Goal: Information Seeking & Learning: Learn about a topic

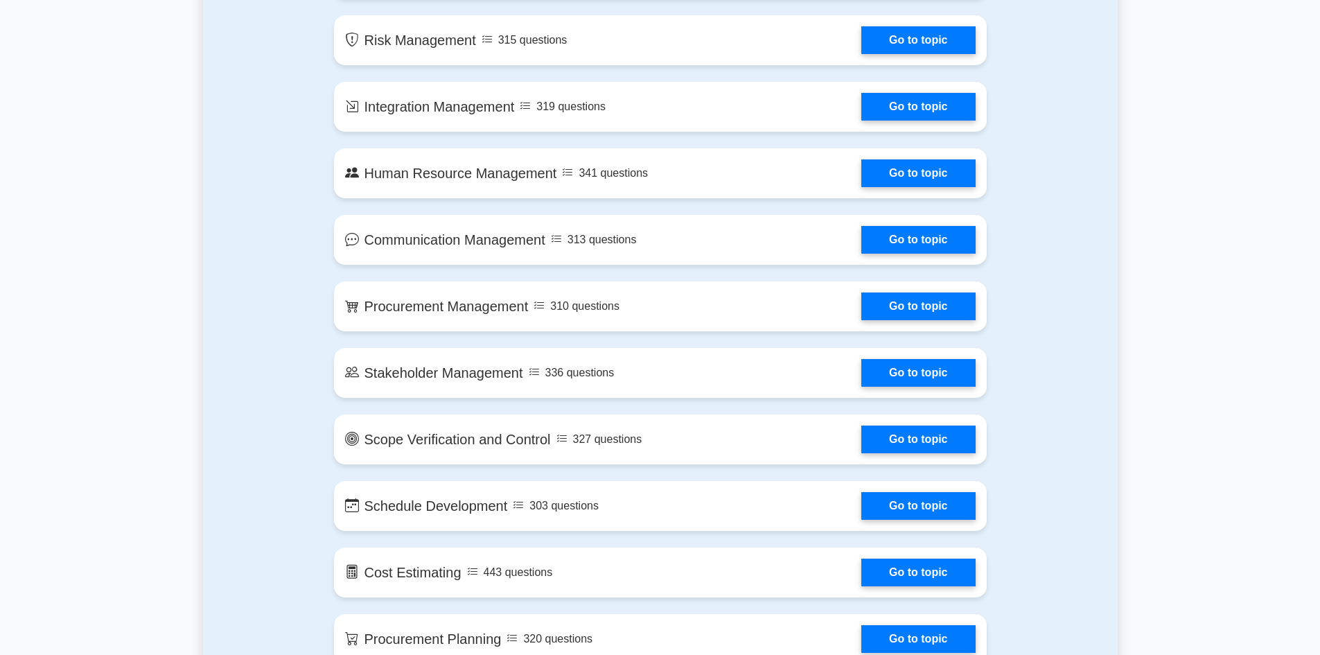
scroll to position [1109, 0]
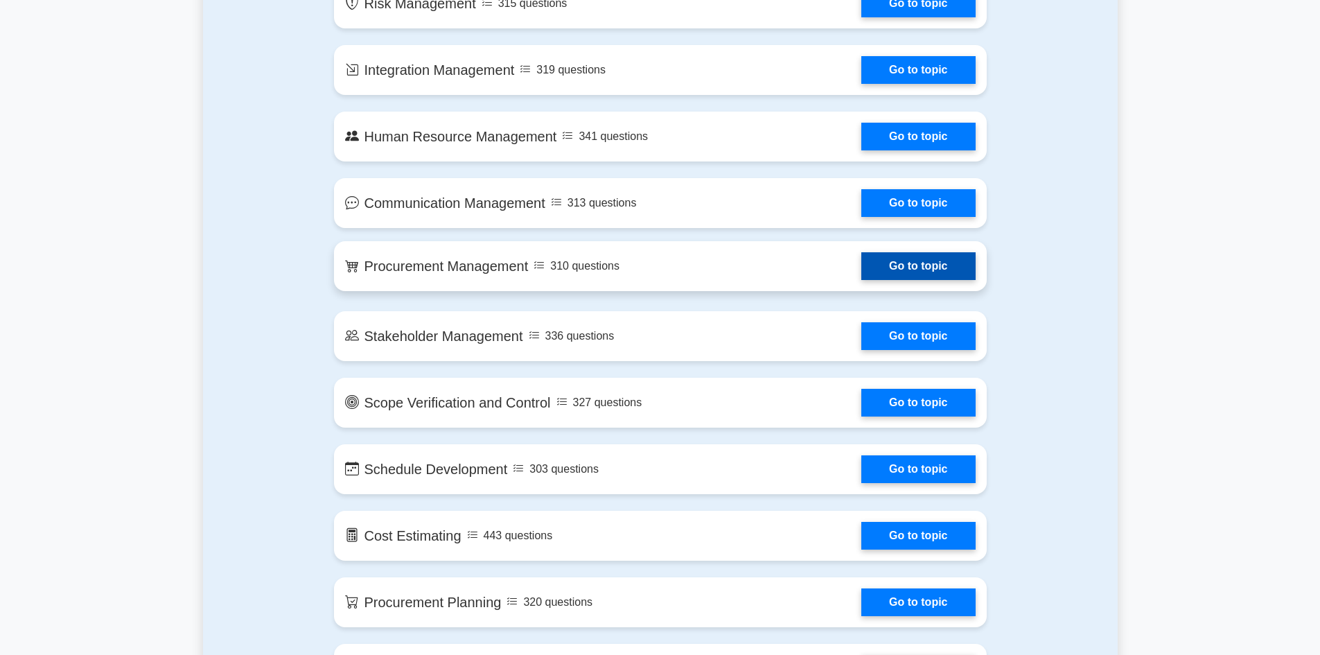
click at [918, 270] on link "Go to topic" at bounding box center [918, 266] width 114 height 28
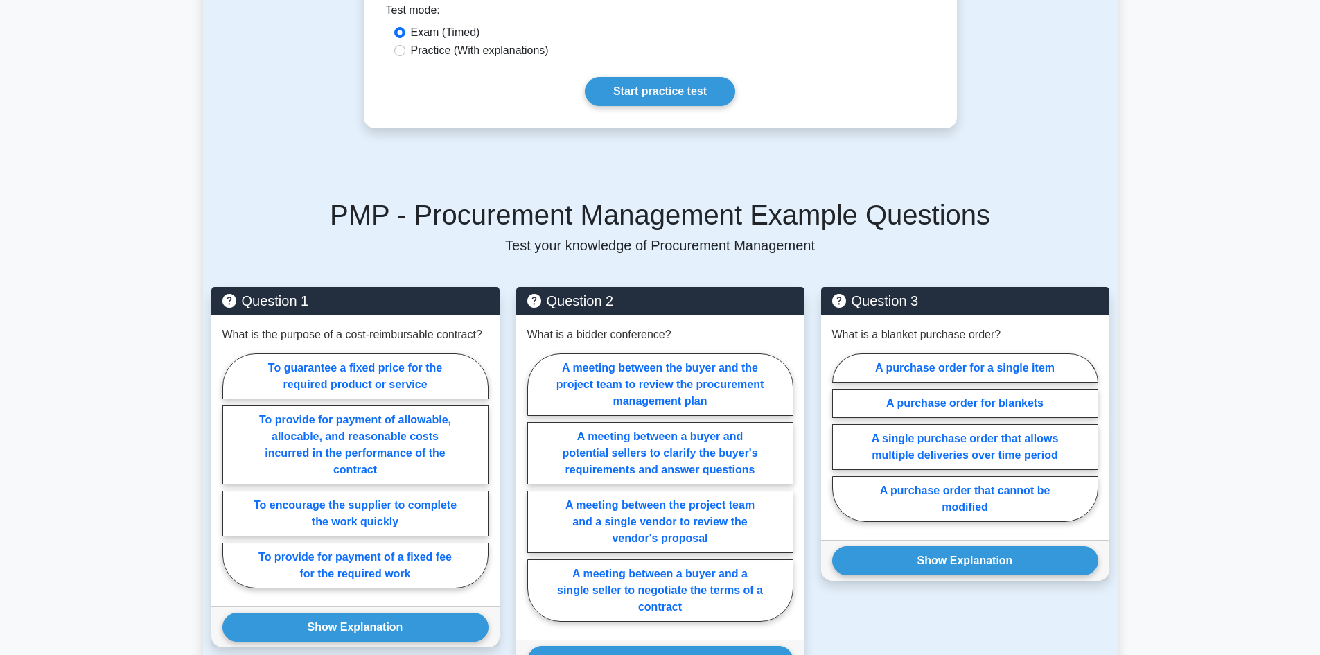
scroll to position [624, 0]
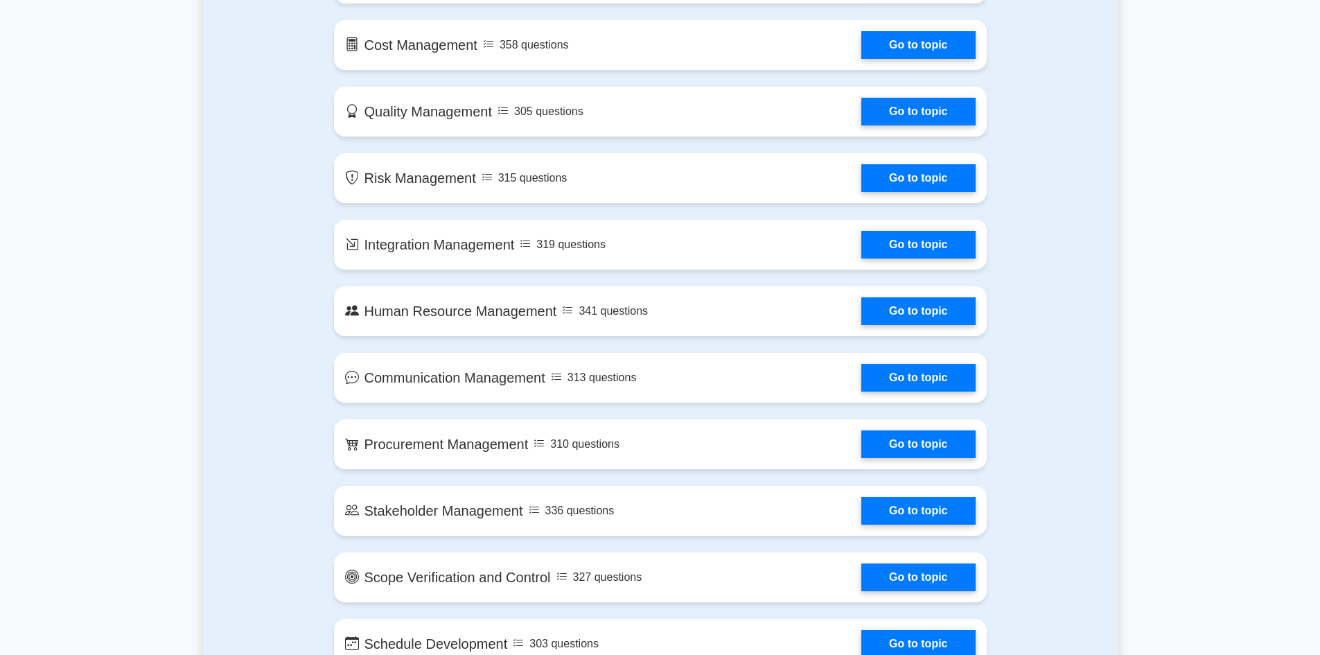
scroll to position [518, 0]
